Goal: Task Accomplishment & Management: Manage account settings

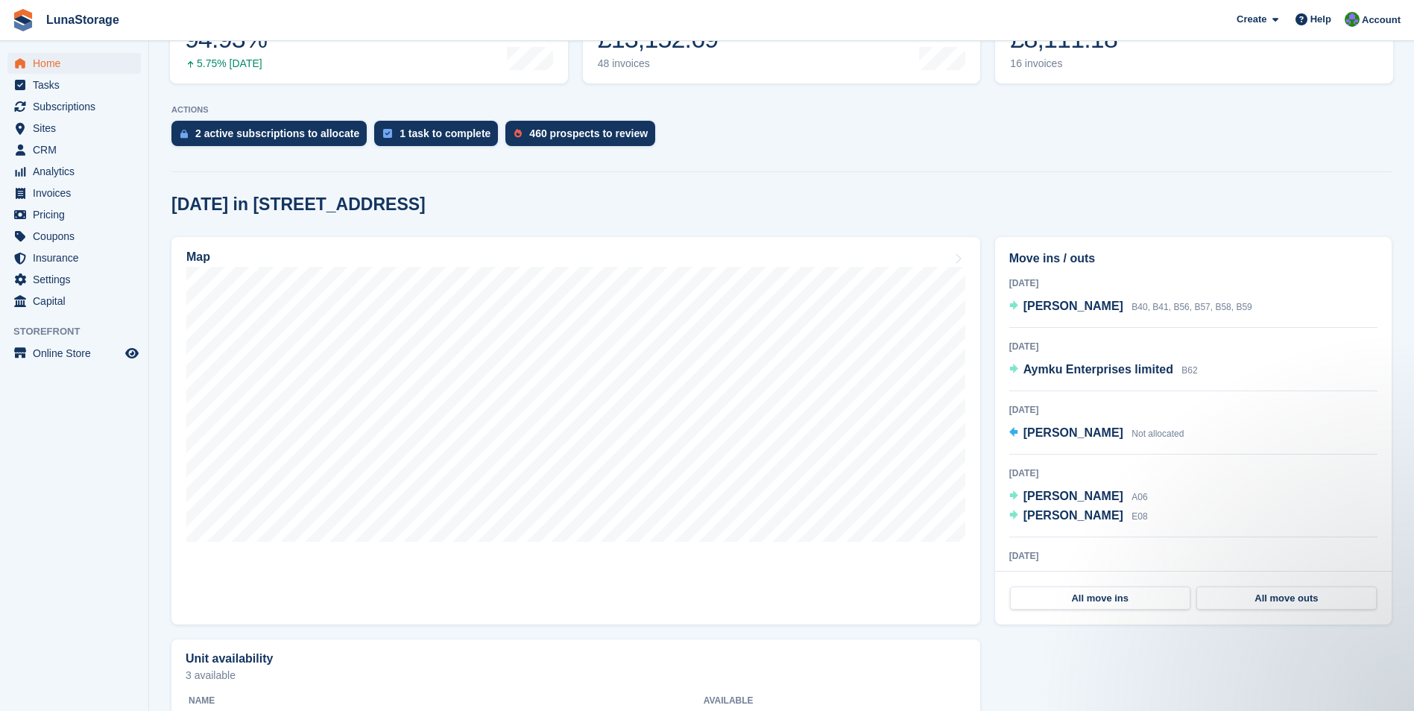
scroll to position [298, 0]
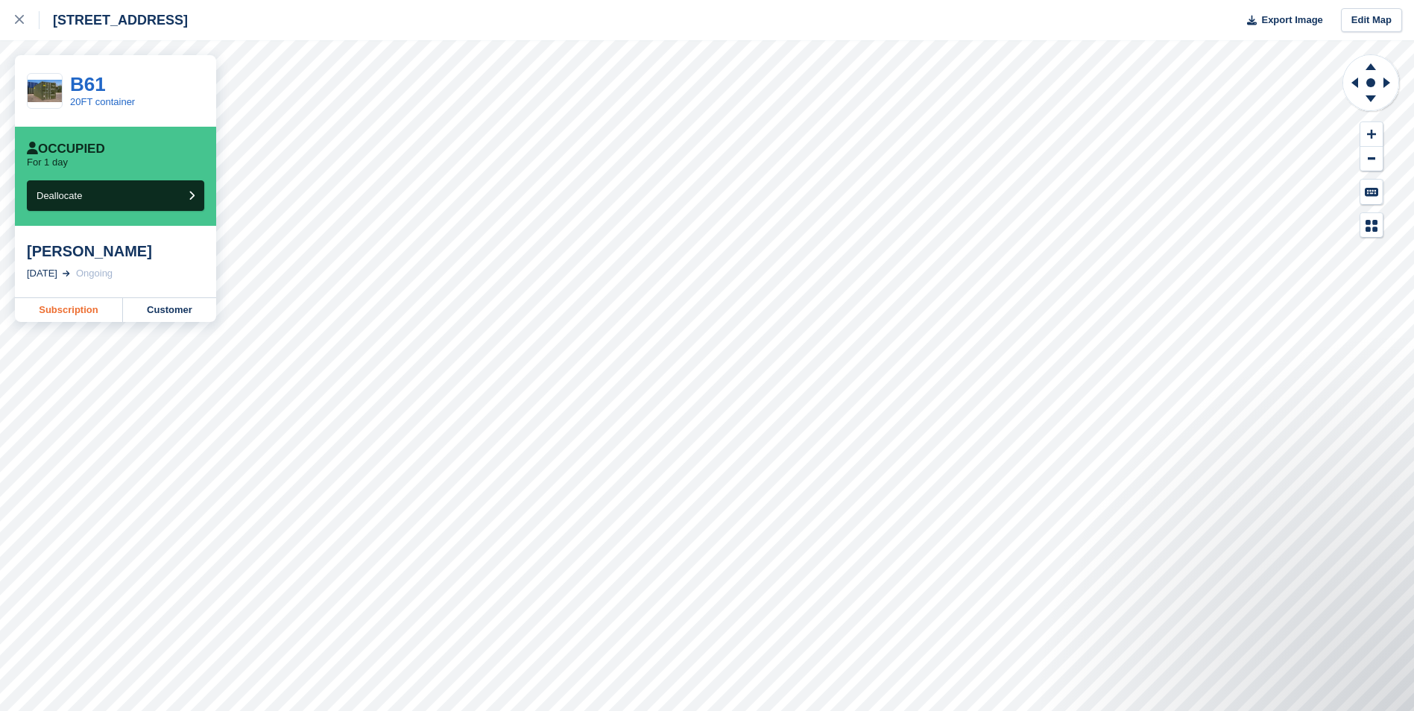
click at [82, 309] on link "Subscription" at bounding box center [69, 310] width 108 height 24
click at [81, 307] on link "Subscription" at bounding box center [69, 310] width 108 height 24
click at [1383, 78] on g at bounding box center [1389, 82] width 19 height 39
click at [1389, 87] on icon at bounding box center [1389, 82] width 19 height 39
click at [1360, 82] on icon at bounding box center [1352, 82] width 19 height 39
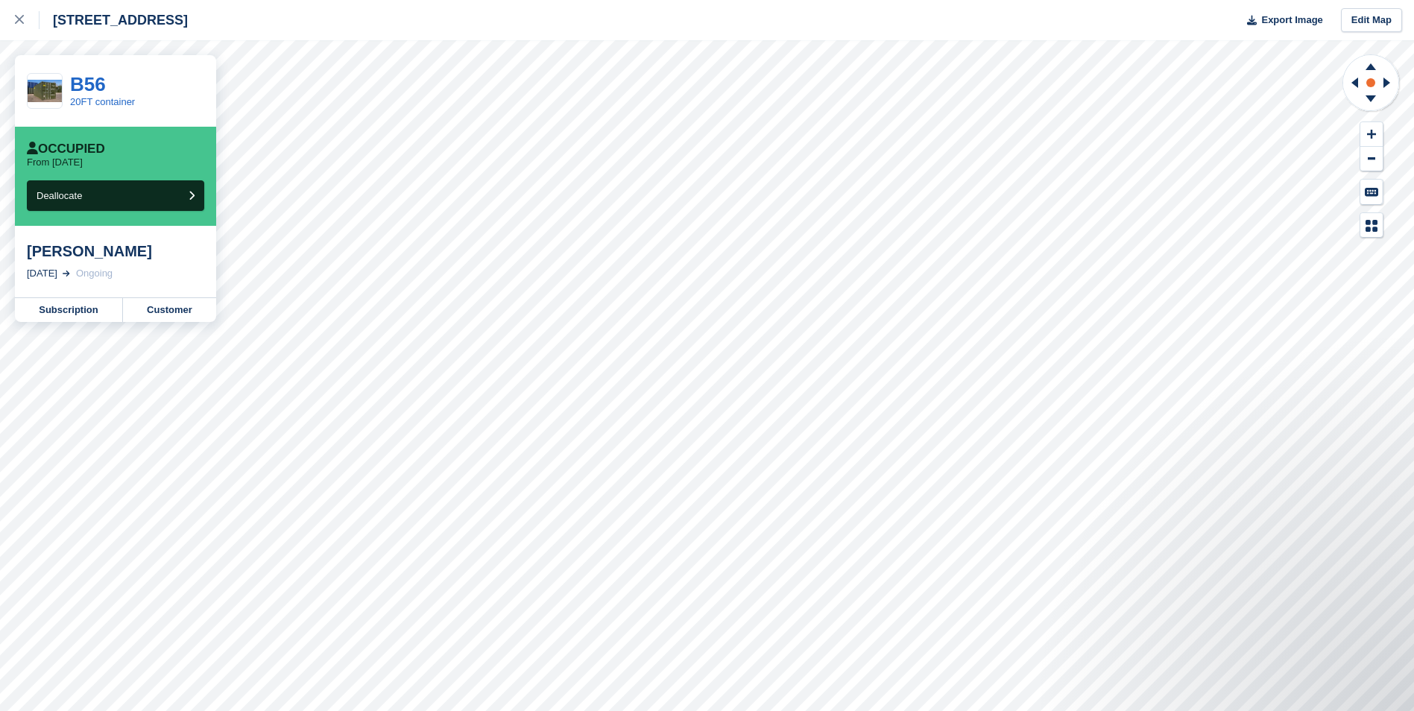
click at [1369, 76] on rect at bounding box center [1371, 83] width 18 height 18
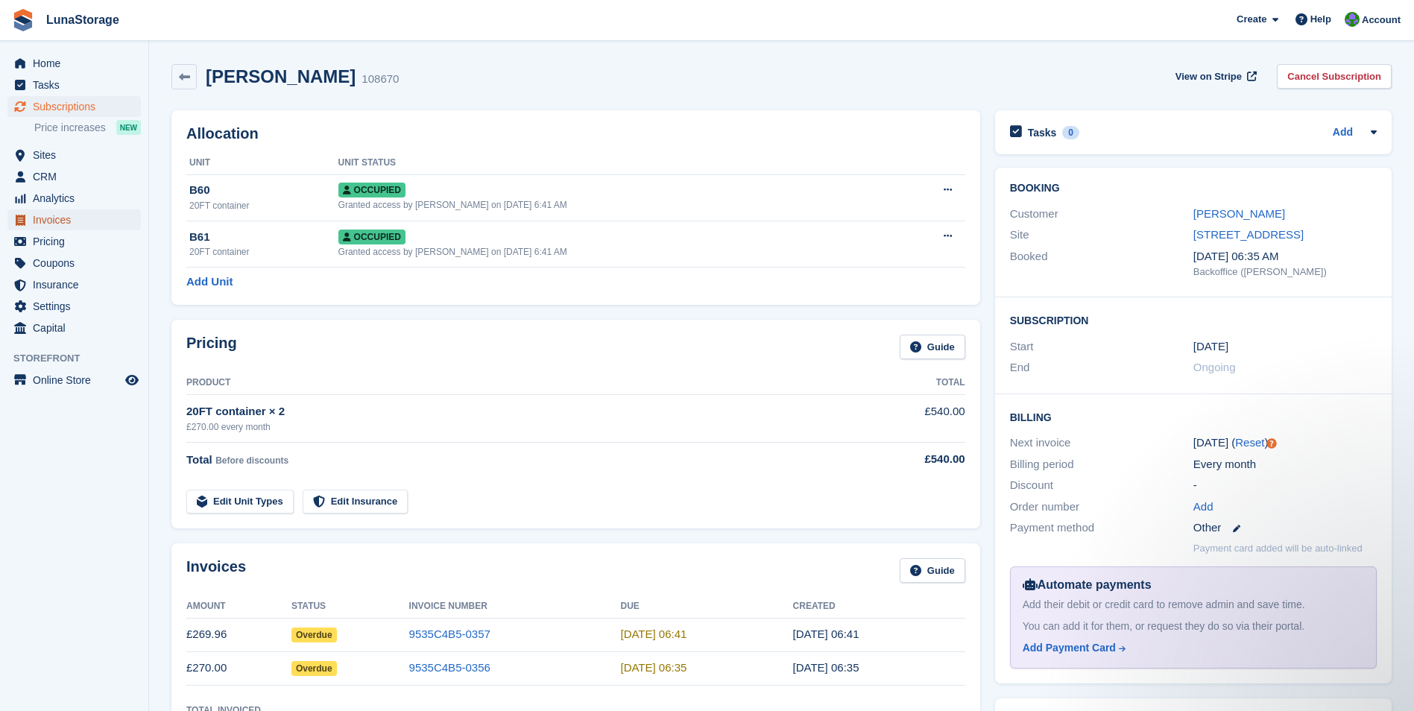
click at [40, 227] on span "Invoices" at bounding box center [77, 220] width 89 height 21
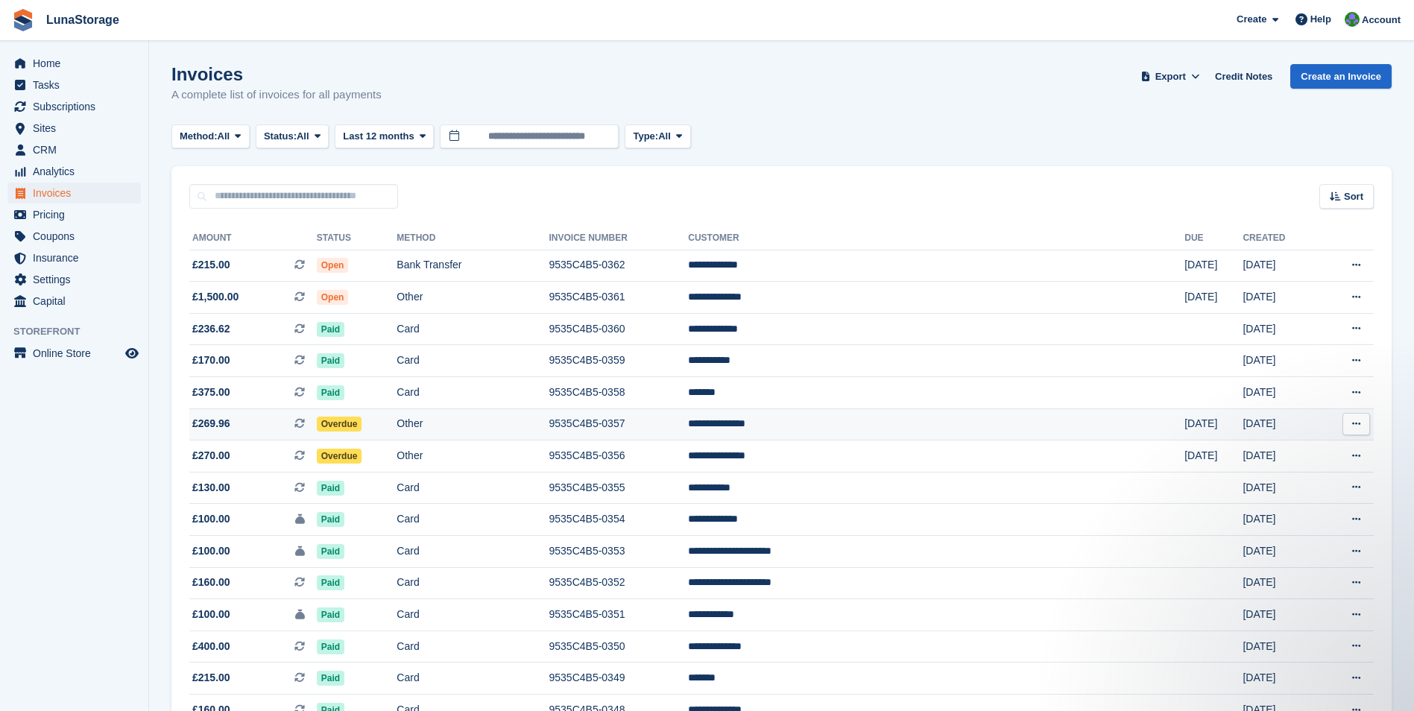
click at [209, 427] on span "£269.96" at bounding box center [211, 424] width 38 height 16
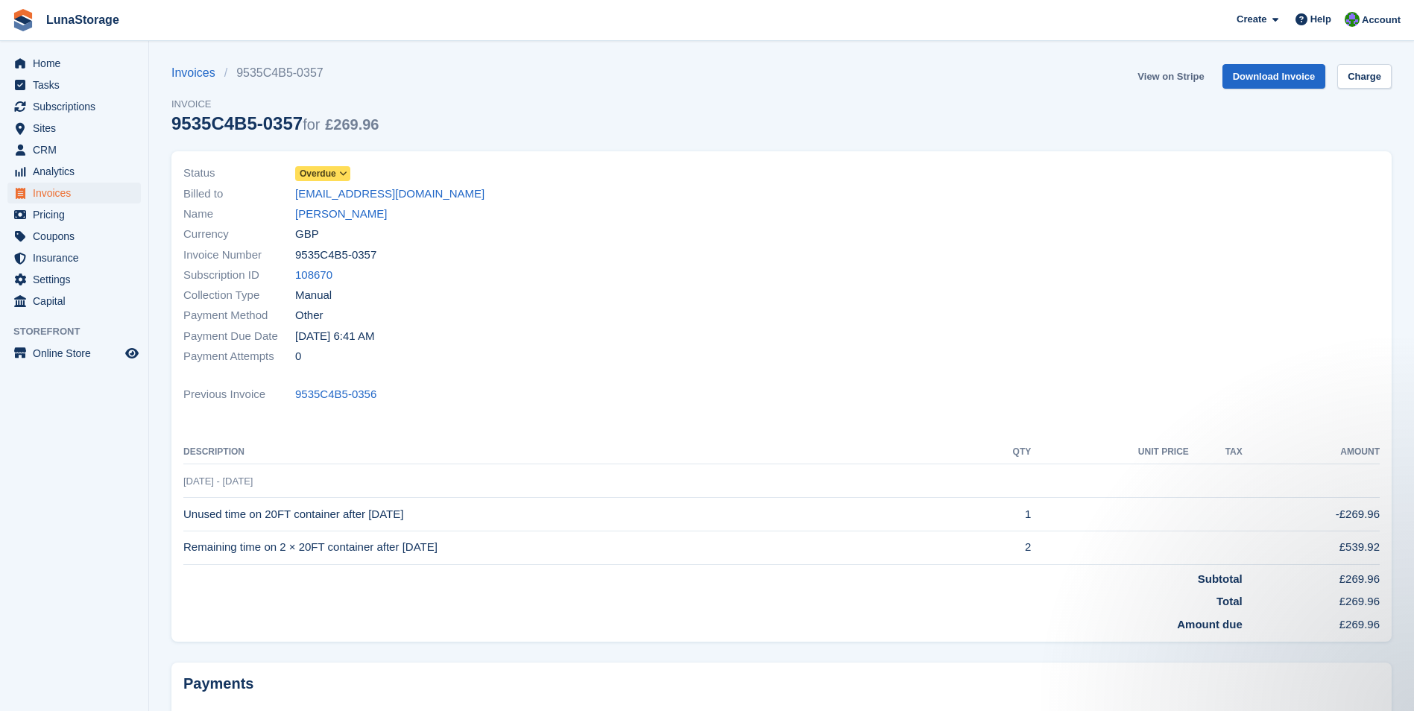
click at [1181, 72] on link "View on Stripe" at bounding box center [1171, 76] width 78 height 25
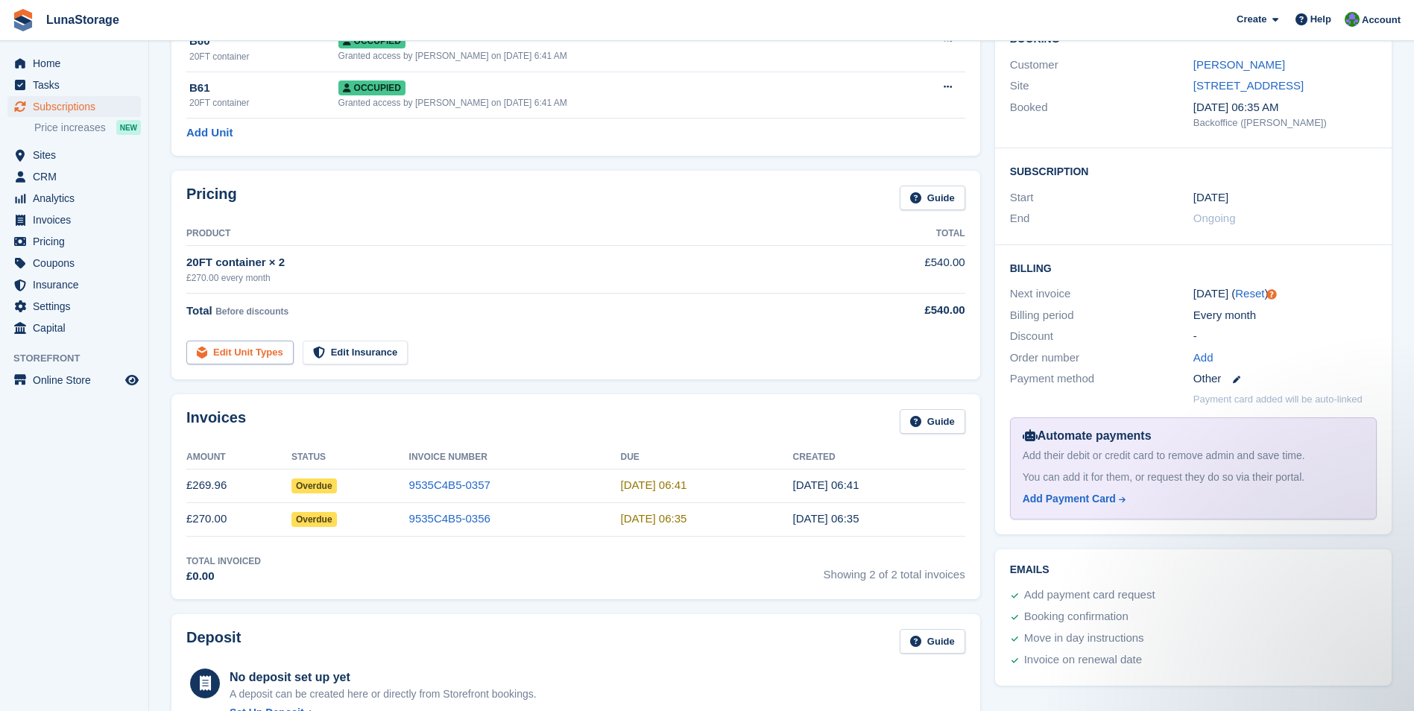
click at [238, 353] on link "Edit Unit Types" at bounding box center [239, 353] width 107 height 25
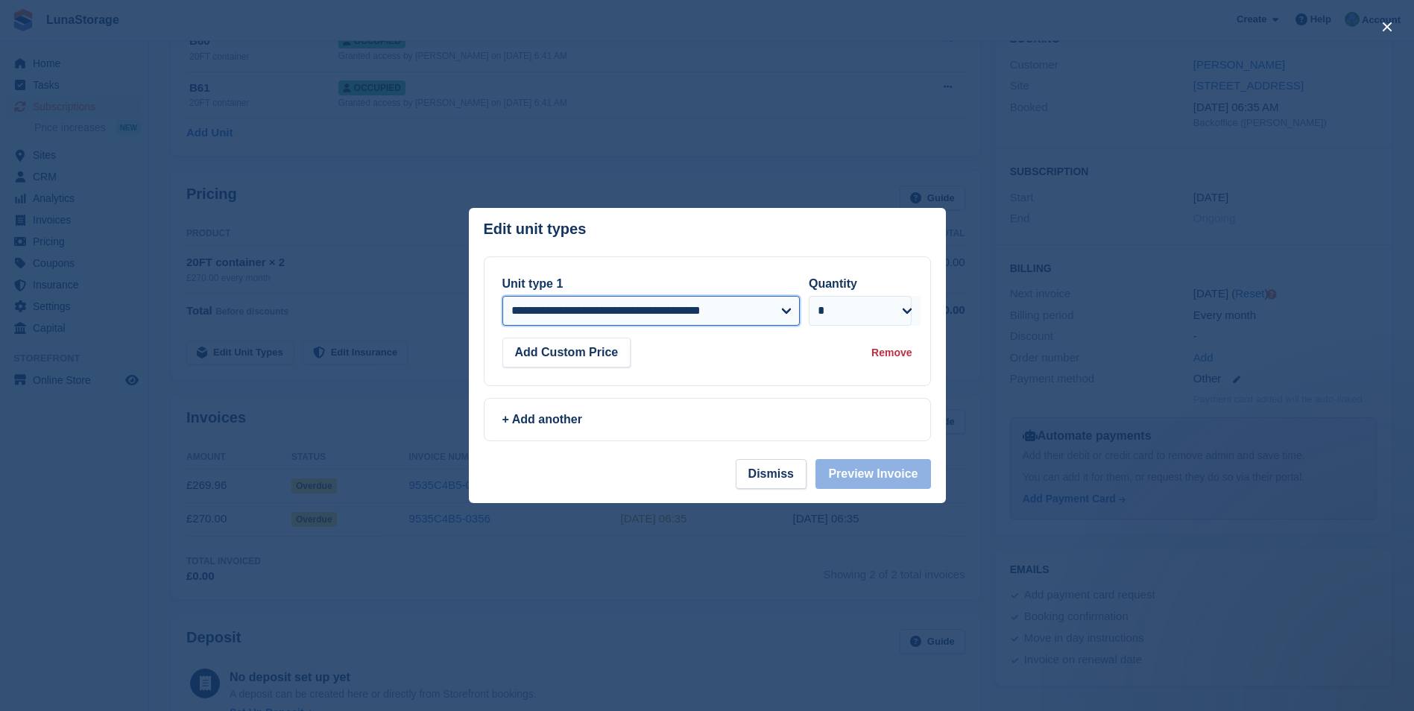
click at [617, 322] on select "**********" at bounding box center [652, 311] width 298 height 30
select select "*****"
click at [503, 296] on select "**********" at bounding box center [652, 311] width 298 height 30
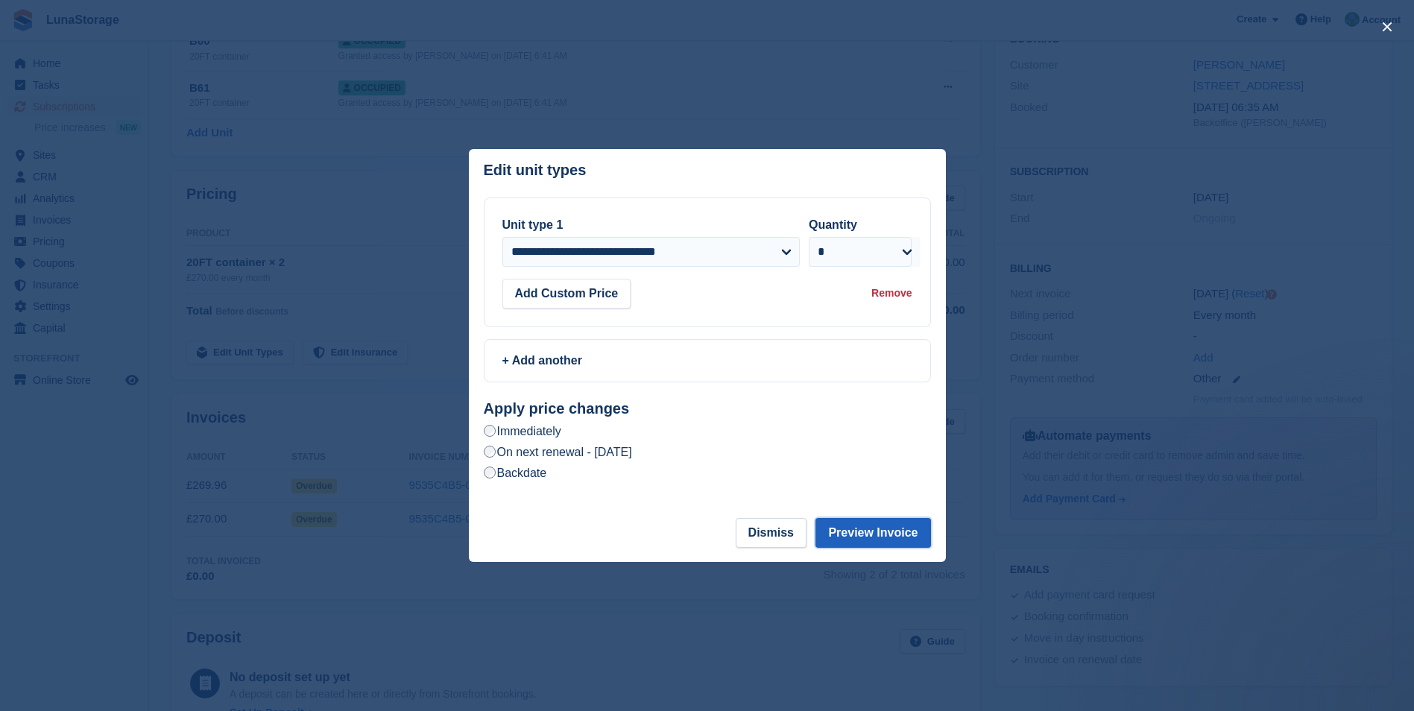
click at [878, 537] on button "Preview Invoice" at bounding box center [873, 533] width 115 height 30
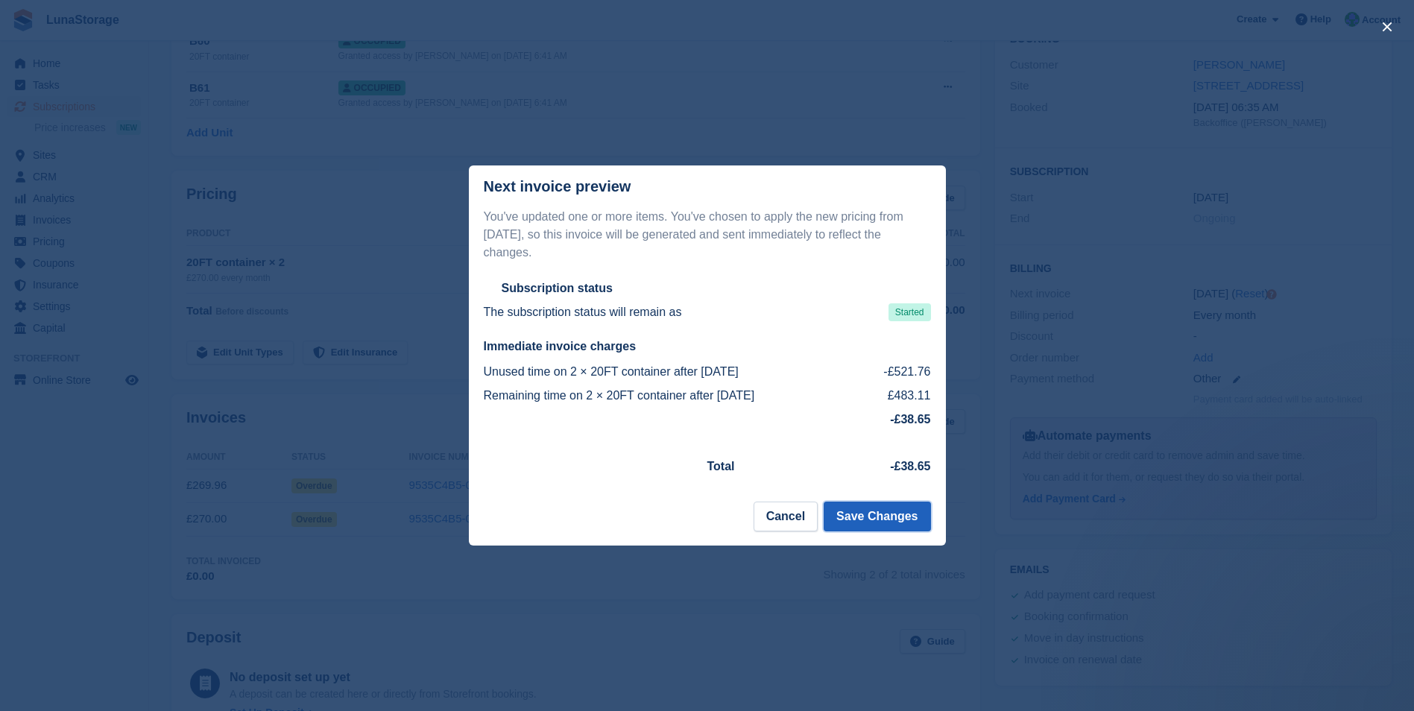
click at [878, 512] on button "Save Changes" at bounding box center [877, 517] width 107 height 30
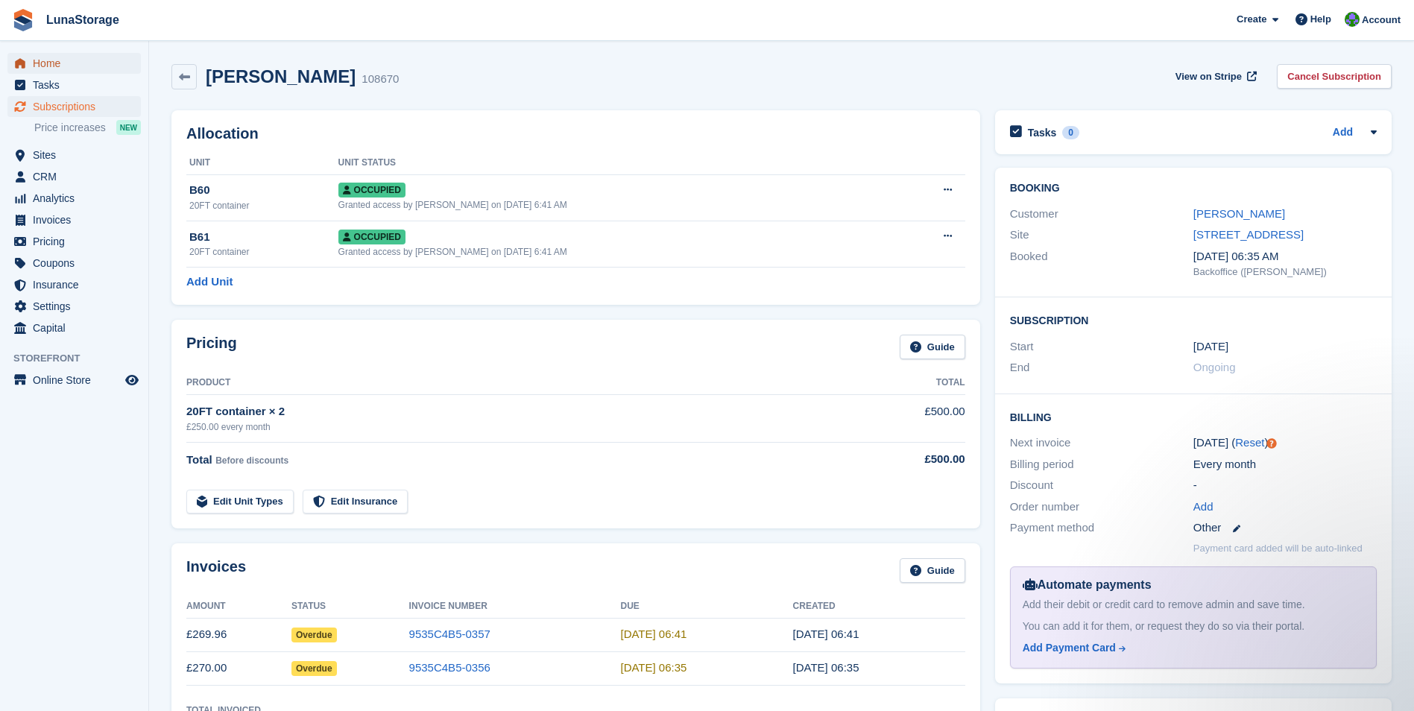
click at [77, 62] on span "Home" at bounding box center [77, 63] width 89 height 21
